Goal: Check status: Check status

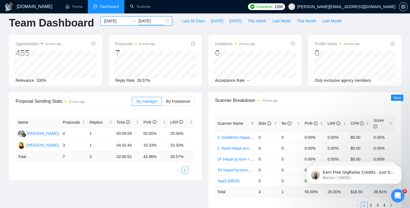
scroll to position [2, 0]
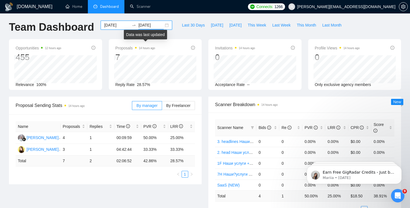
click at [162, 27] on div "[DATE] [DATE]" at bounding box center [136, 25] width 71 height 9
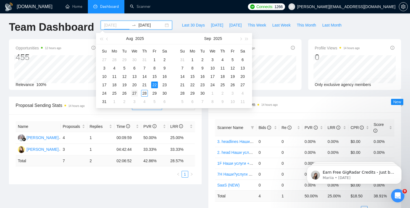
type input "[DATE]"
click at [131, 93] on div "27" at bounding box center [134, 93] width 7 height 7
click at [132, 93] on div "27" at bounding box center [134, 93] width 7 height 7
type input "[DATE]"
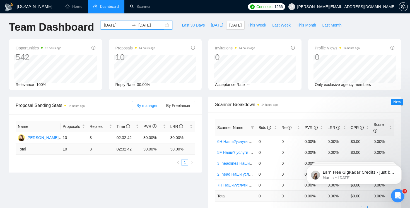
click at [162, 26] on div "[DATE] [DATE]" at bounding box center [136, 25] width 71 height 9
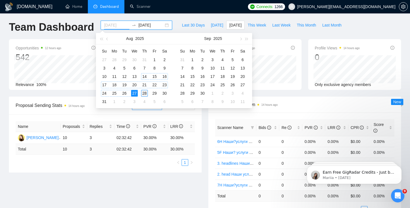
type input "[DATE]"
click at [145, 93] on div "28" at bounding box center [144, 93] width 7 height 7
type input "[DATE]"
